Goal: Task Accomplishment & Management: Complete application form

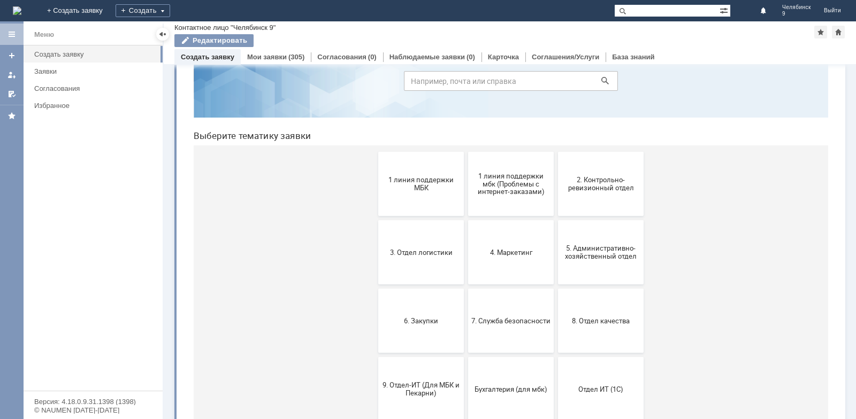
scroll to position [107, 0]
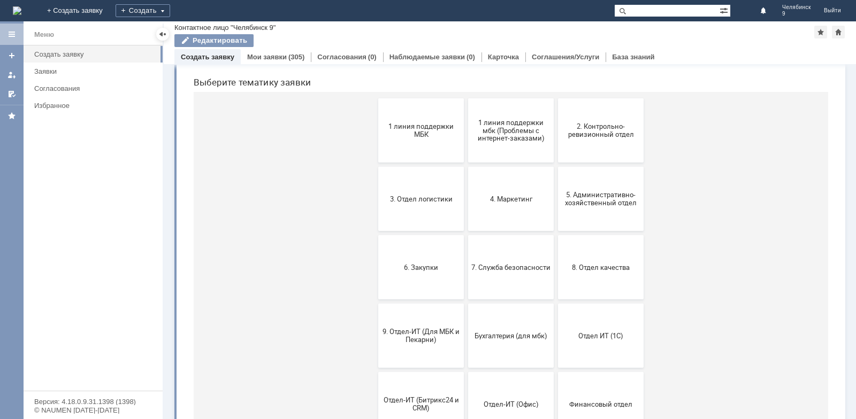
click at [428, 343] on span "9. Отдел-ИТ (Для МБК и Пекарни)" at bounding box center [420, 336] width 79 height 16
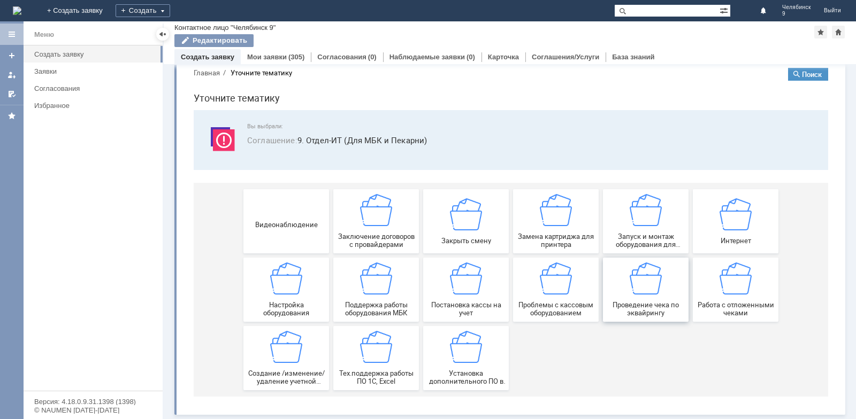
scroll to position [18, 0]
click at [456, 288] on div "Работа с отложенными чеками" at bounding box center [735, 290] width 79 height 55
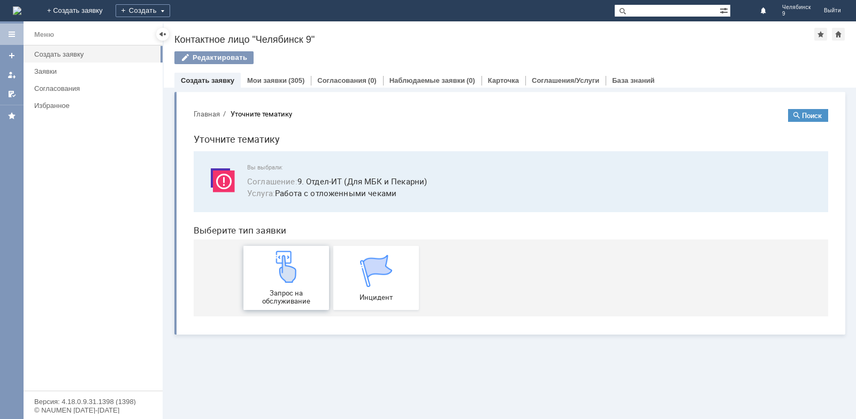
click at [288, 281] on img at bounding box center [286, 267] width 32 height 32
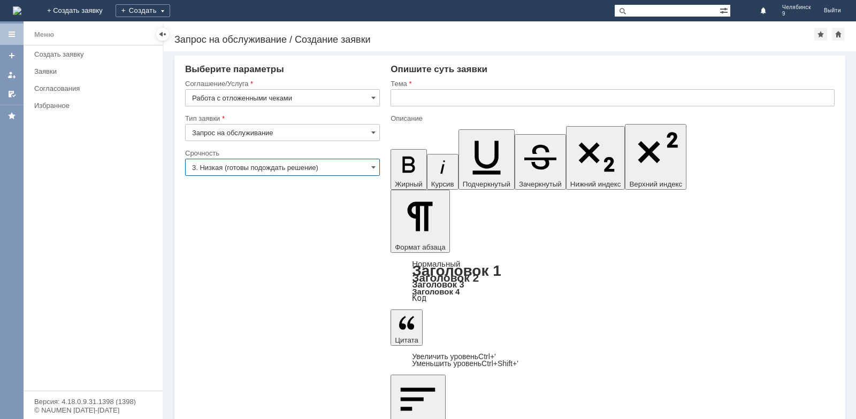
click at [376, 168] on input "3. Низкая (готовы подождать решение)" at bounding box center [282, 167] width 195 height 17
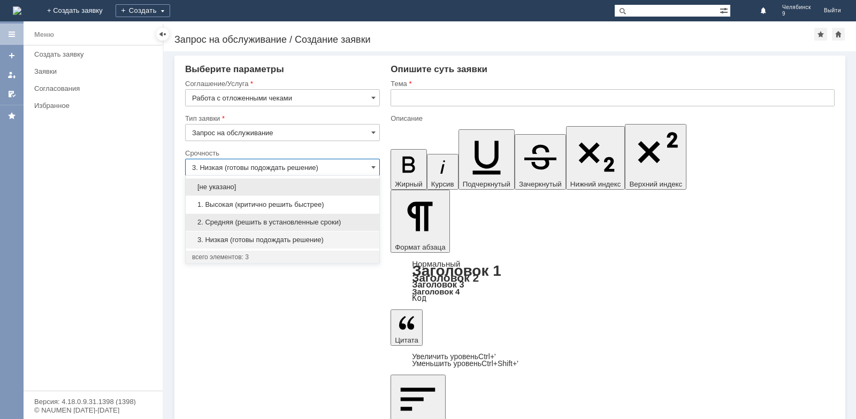
click at [255, 221] on span "2. Средняя (решить в установленные сроки)" at bounding box center [282, 222] width 181 height 9
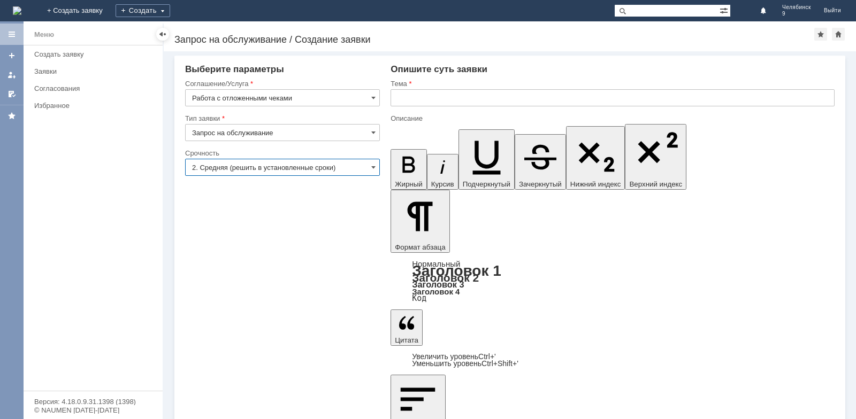
type input "2. Средняя (решить в установленные сроки)"
click at [428, 94] on input "text" at bounding box center [612, 97] width 444 height 17
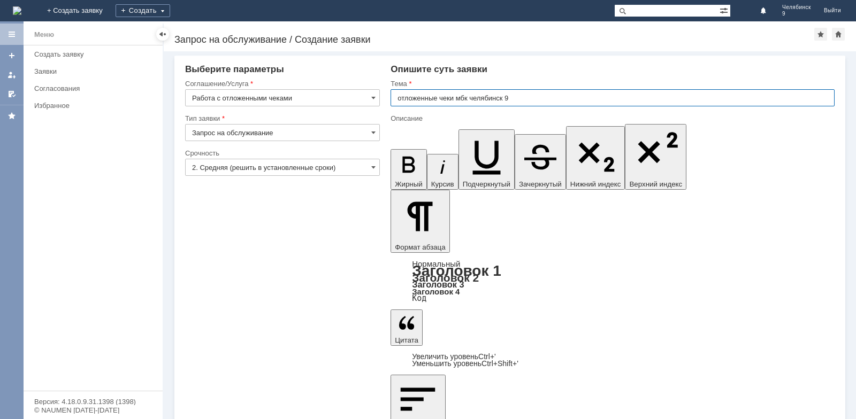
type input "отложенные чеки мбк челябинск 9"
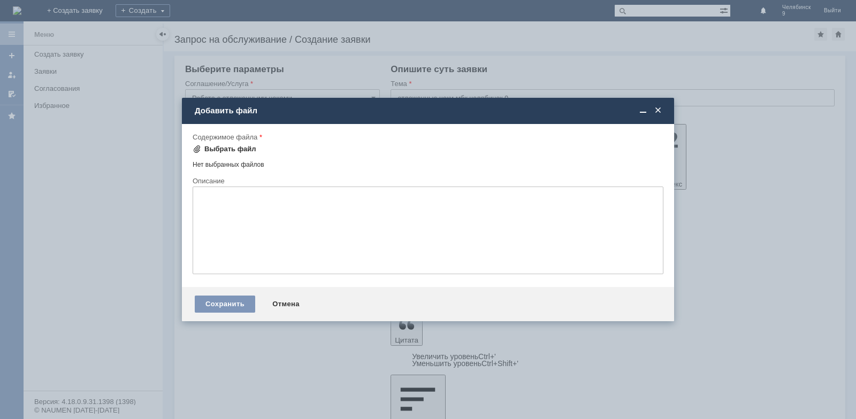
click at [208, 149] on div "Выбрать файл" at bounding box center [230, 149] width 52 height 9
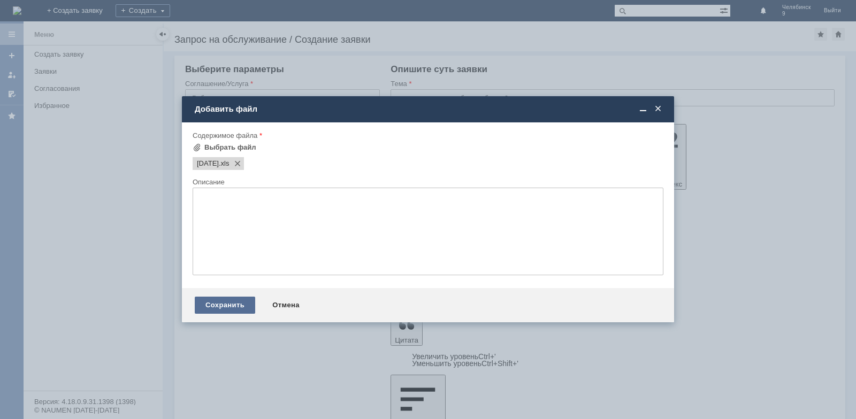
click at [213, 304] on div "Сохранить" at bounding box center [225, 305] width 60 height 17
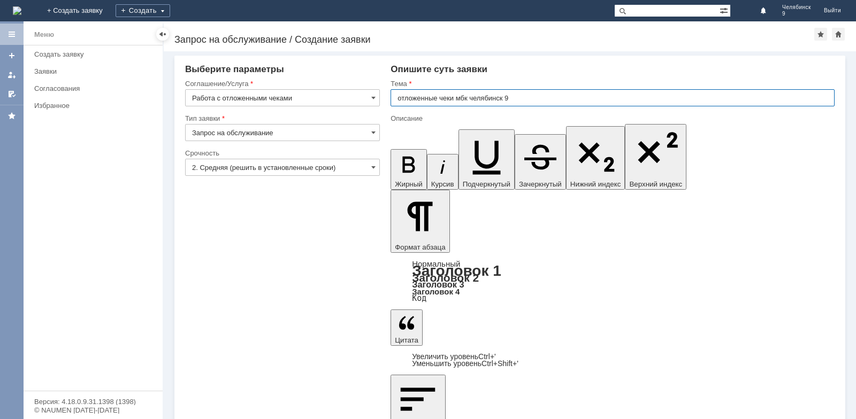
click at [402, 98] on input "отложенные чеки мбк челябинск 9" at bounding box center [612, 97] width 444 height 17
click at [401, 99] on input "отложенные чеки мбк челябинск 9" at bounding box center [612, 97] width 444 height 17
click at [471, 99] on input "Отложенные чеки мбк челябинск 9" at bounding box center [612, 97] width 444 height 17
click at [479, 97] on input "Отложенные чеки МБК челябинск 9" at bounding box center [612, 97] width 444 height 17
type input "Отложенные чеки МБК Челябинск 9"
